Goal: Information Seeking & Learning: Understand process/instructions

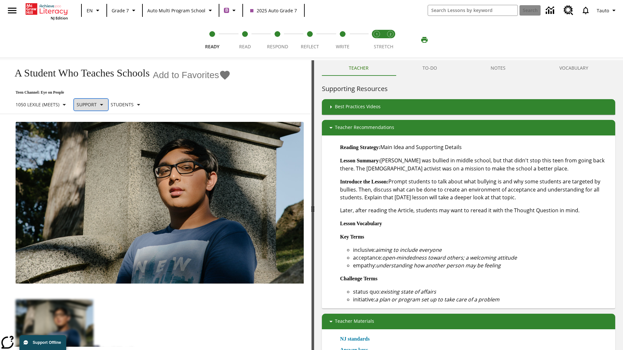
click at [94, 104] on p "Support" at bounding box center [87, 104] width 20 height 7
click at [43, 104] on p "1050 Lexile (Meets)" at bounding box center [38, 104] width 44 height 7
click at [94, 104] on p "Support" at bounding box center [87, 104] width 20 height 7
click at [101, 132] on p "Enrichment" at bounding box center [101, 131] width 38 height 7
